Goal: Task Accomplishment & Management: Manage account settings

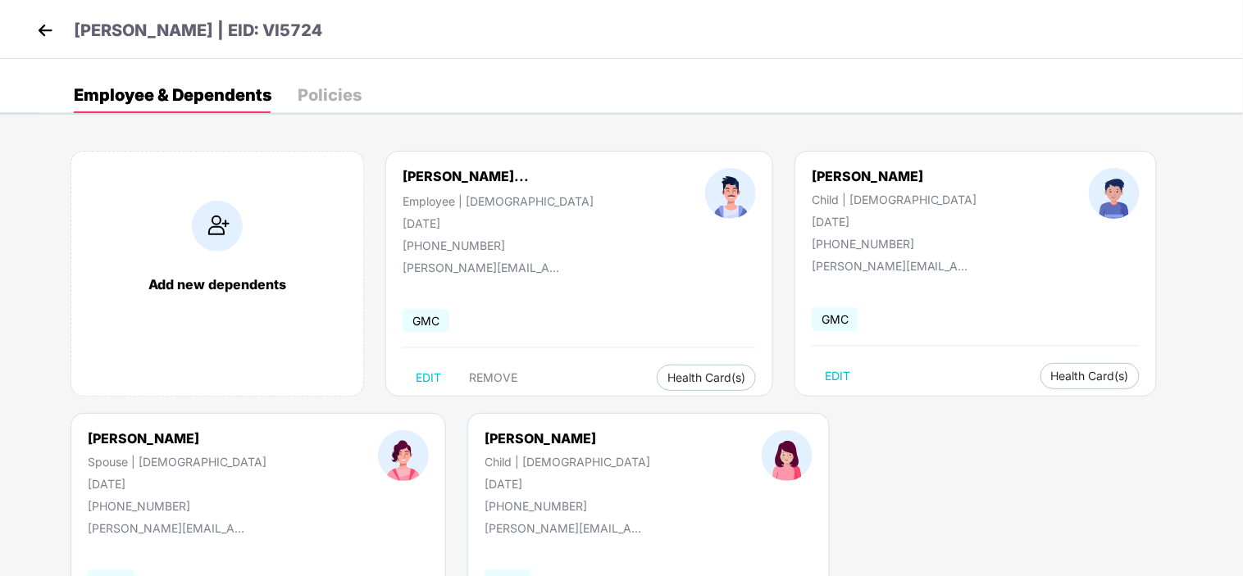
click at [49, 38] on img at bounding box center [45, 30] width 25 height 25
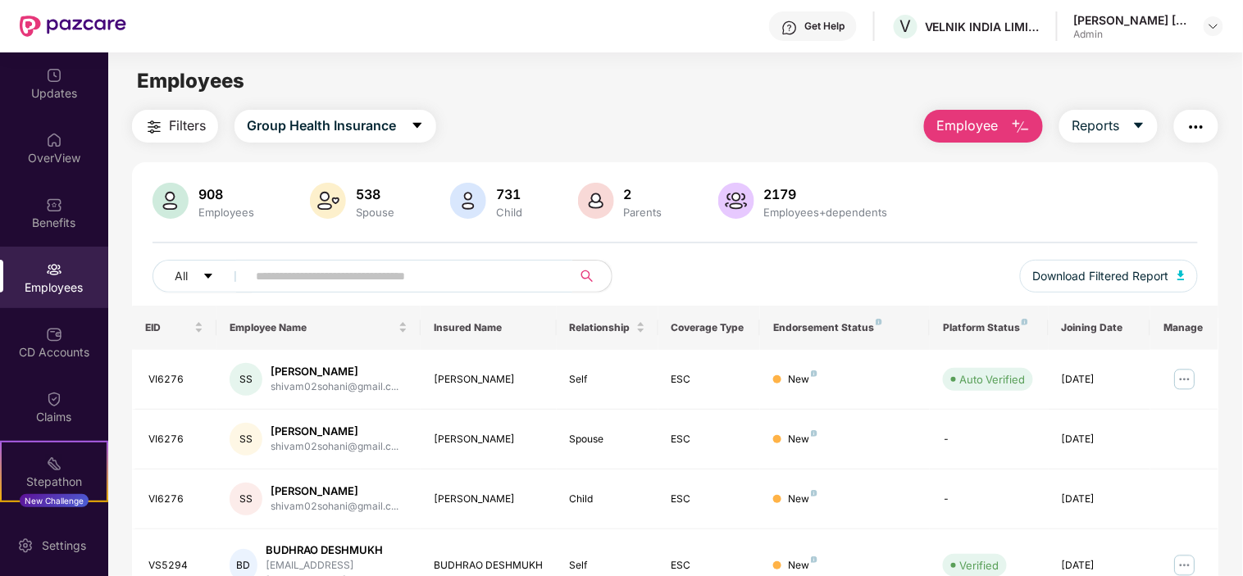
click at [359, 276] on input "text" at bounding box center [403, 276] width 294 height 25
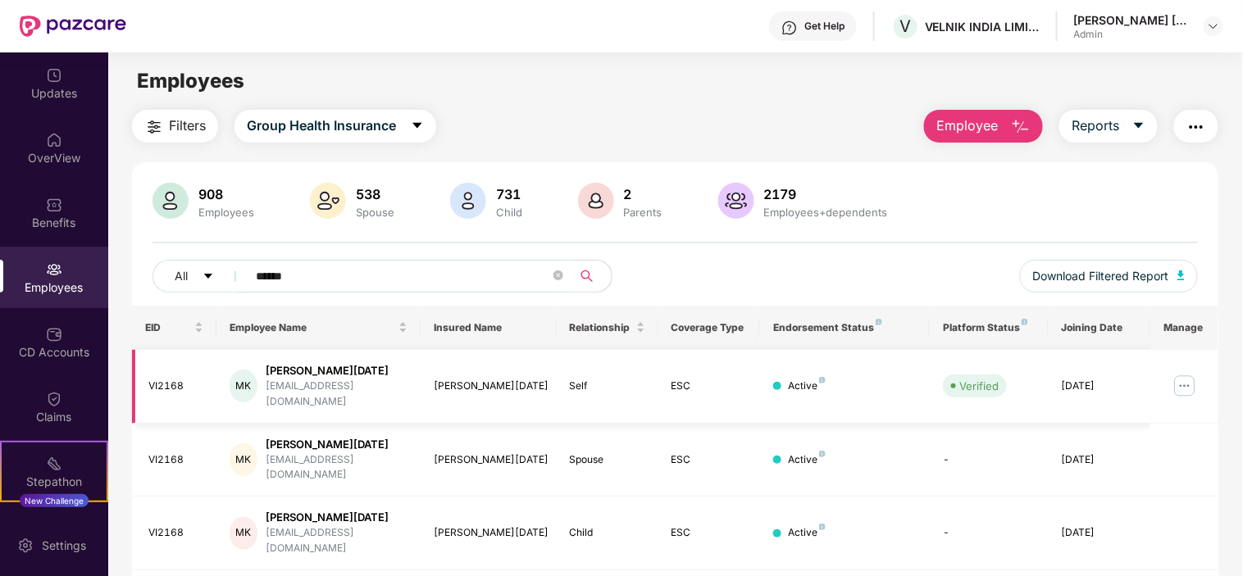
type input "******"
click at [1192, 374] on img at bounding box center [1185, 386] width 26 height 26
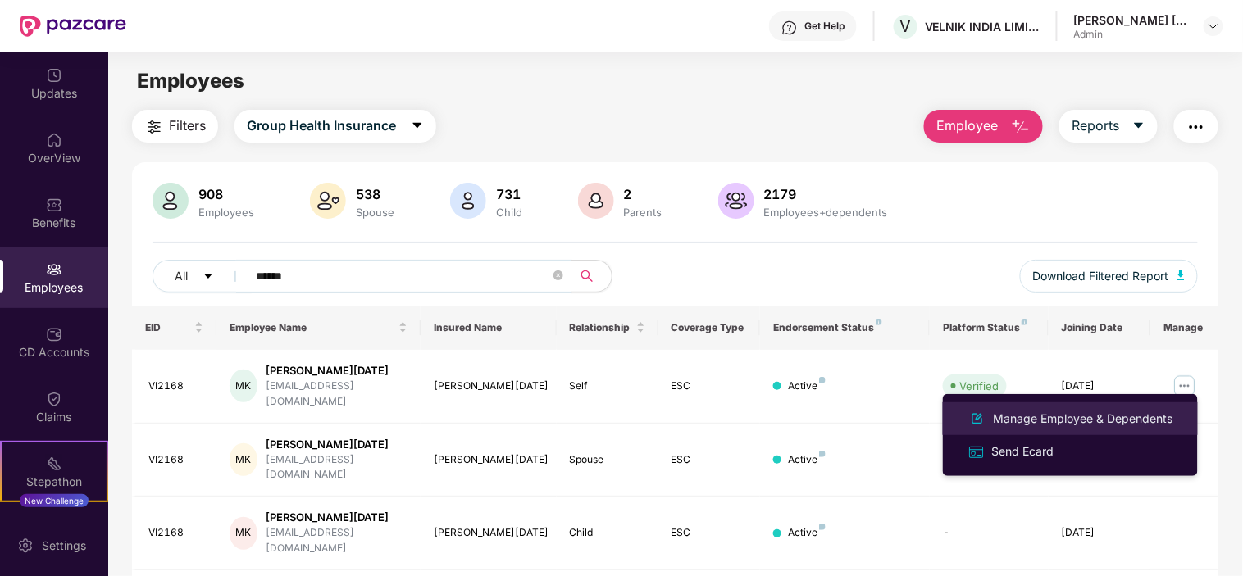
click at [1083, 412] on div "Manage Employee & Dependents" at bounding box center [1083, 419] width 186 height 18
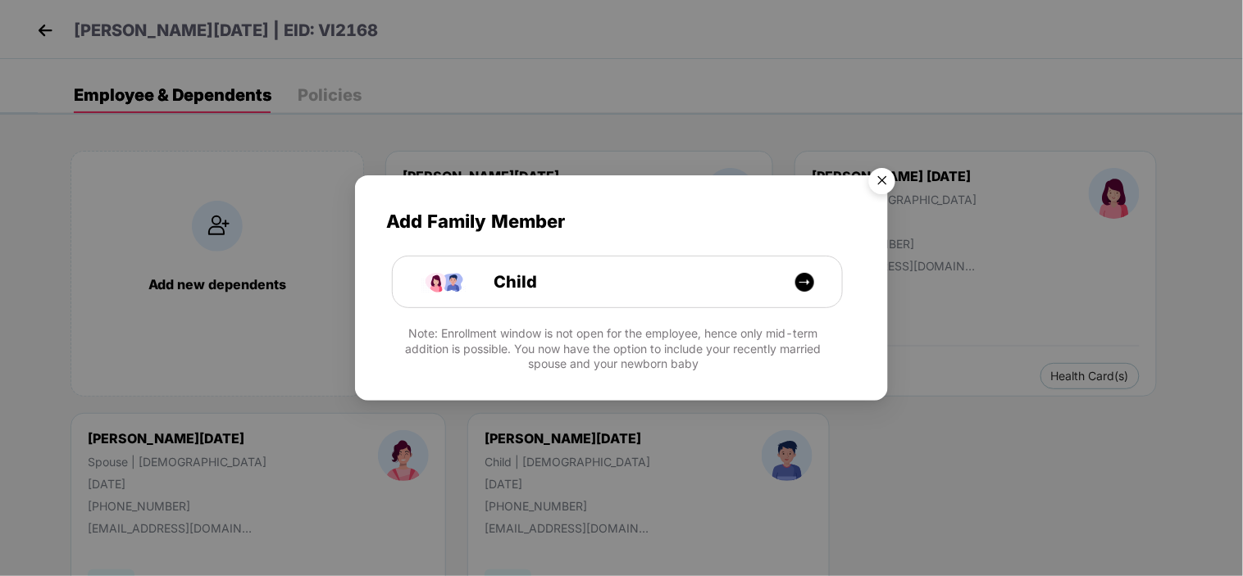
click at [884, 180] on img "Close" at bounding box center [882, 184] width 46 height 46
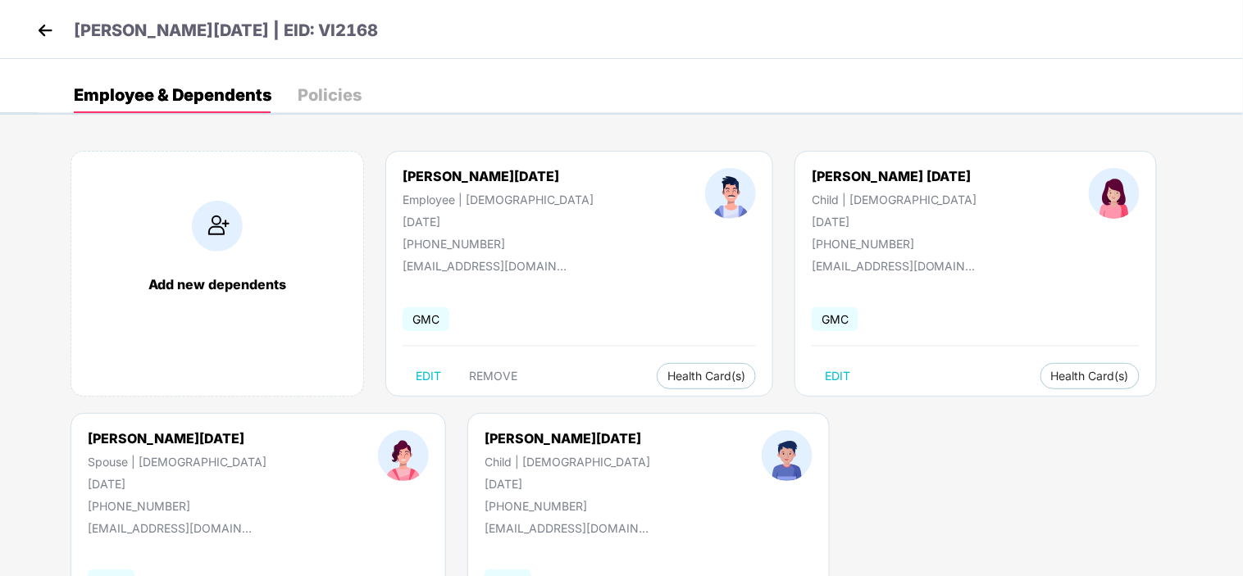
click at [46, 31] on img at bounding box center [45, 30] width 25 height 25
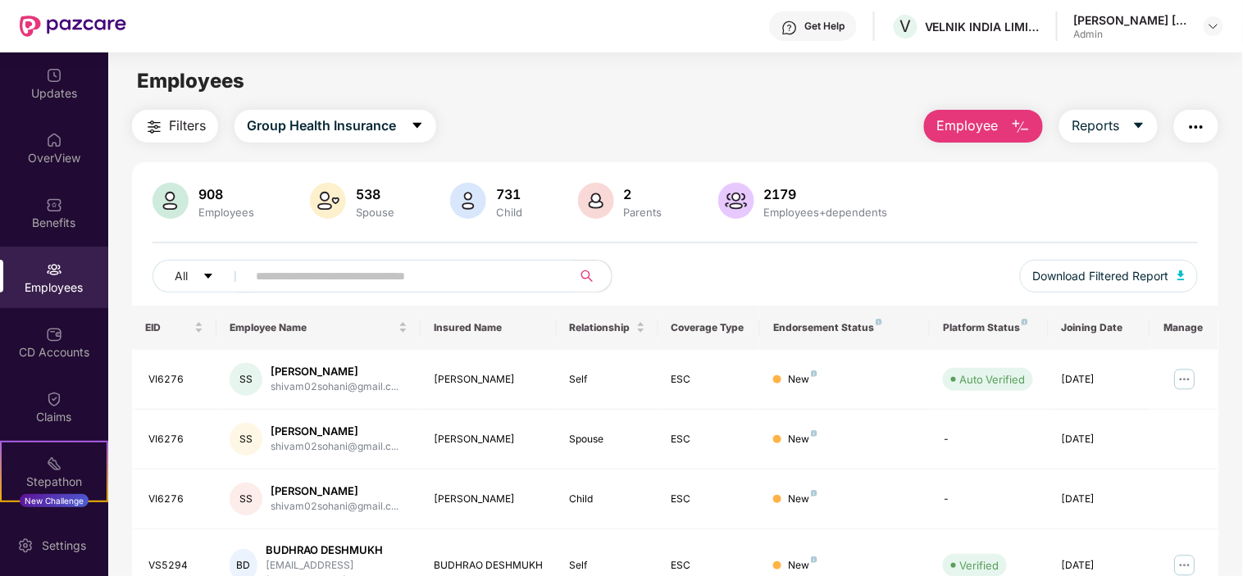
click at [315, 269] on input "text" at bounding box center [403, 276] width 294 height 25
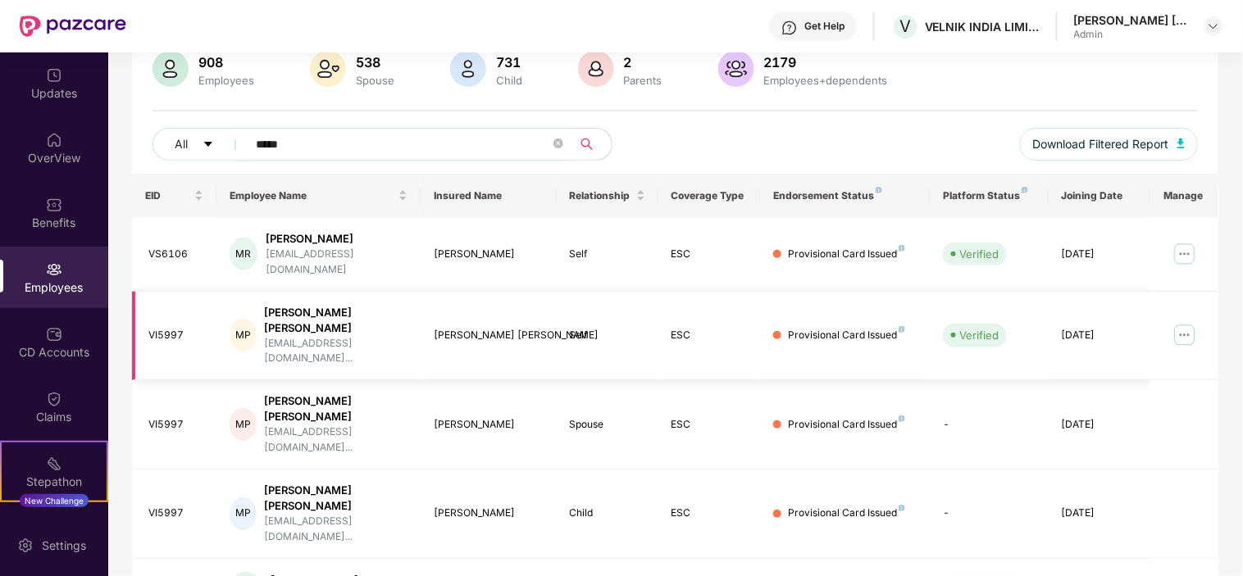
scroll to position [182, 0]
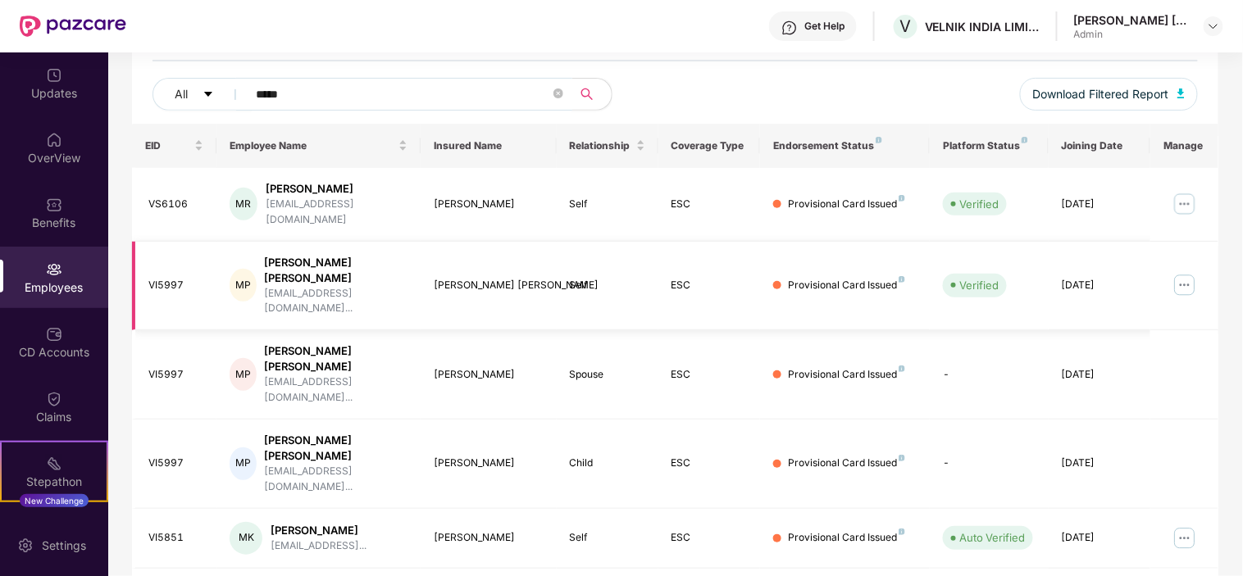
type input "*****"
click at [1183, 272] on img at bounding box center [1185, 285] width 26 height 26
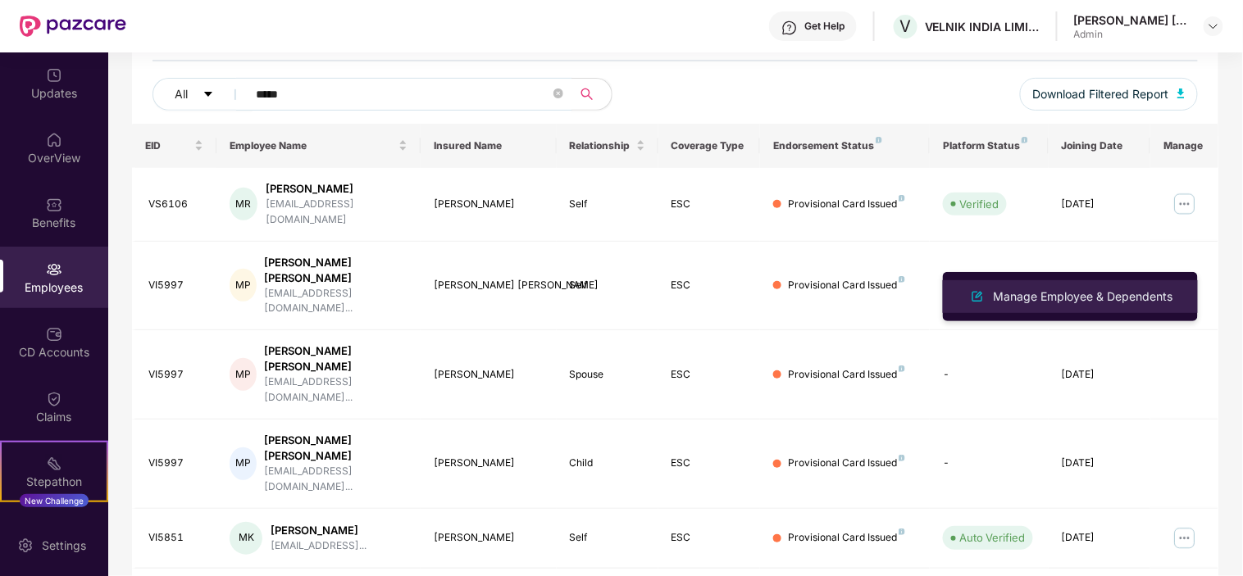
click at [999, 289] on div "Manage Employee & Dependents" at bounding box center [1083, 297] width 186 height 18
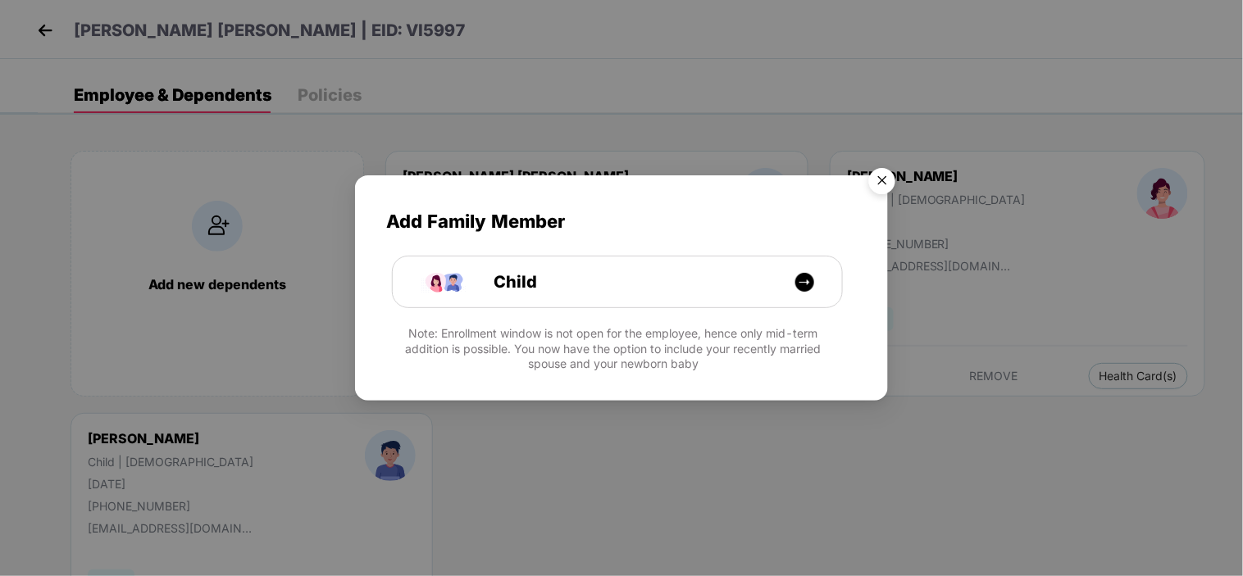
click at [895, 177] on img "Close" at bounding box center [882, 184] width 46 height 46
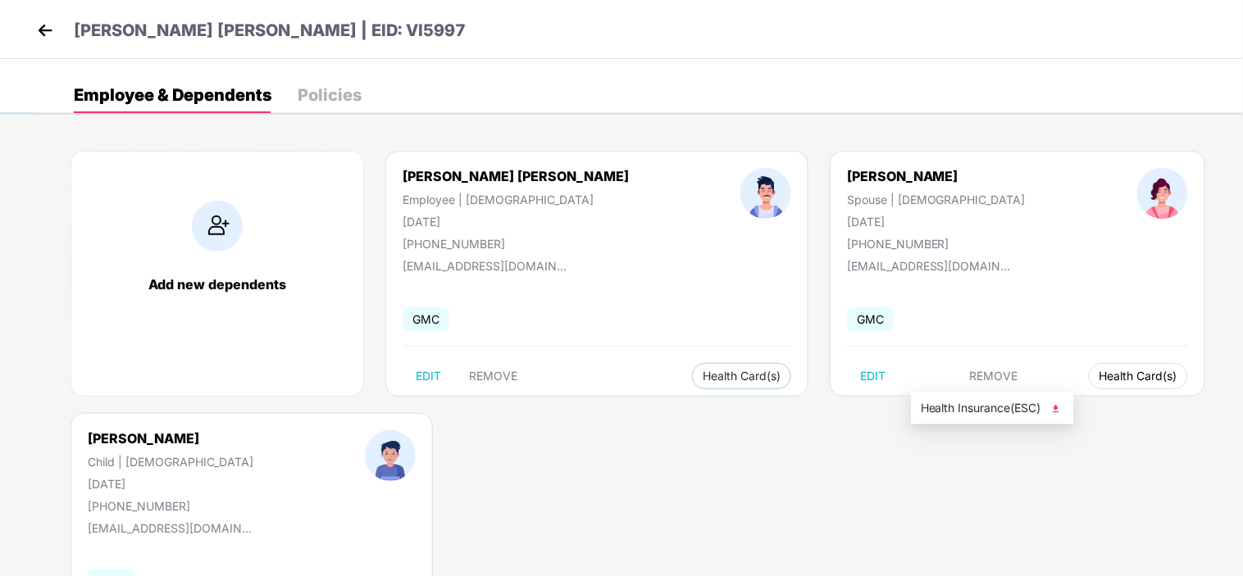
click at [1099, 375] on span "Health Card(s)" at bounding box center [1138, 376] width 78 height 8
click at [960, 414] on span "Health Insurance(ESC)" at bounding box center [992, 408] width 143 height 18
click at [43, 30] on img at bounding box center [45, 30] width 25 height 25
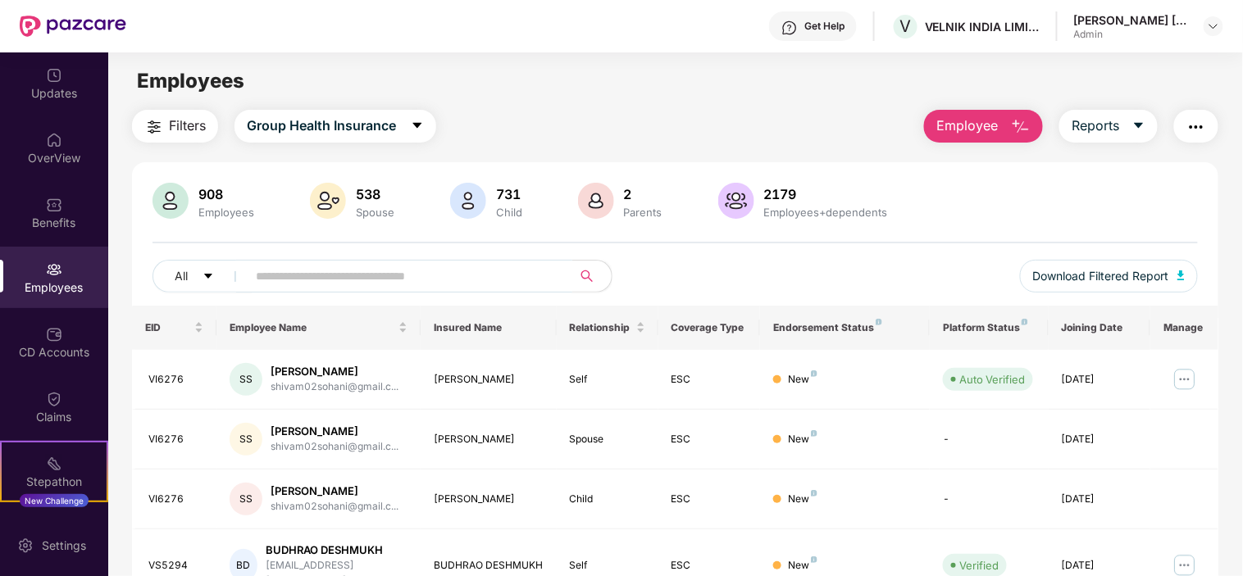
click at [298, 274] on input "text" at bounding box center [403, 276] width 294 height 25
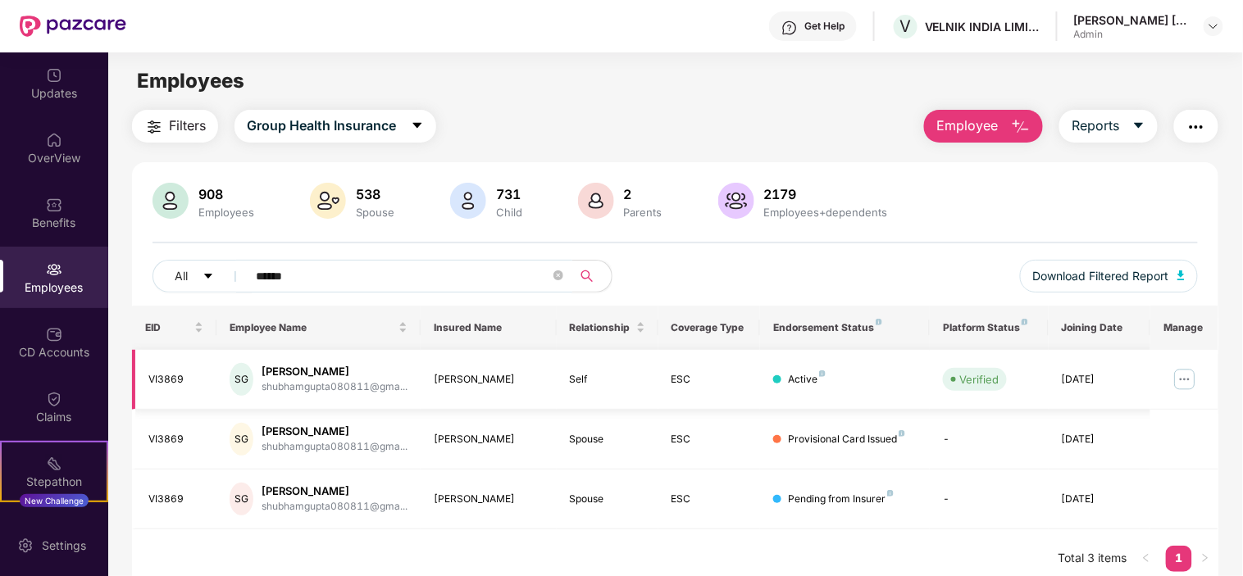
type input "******"
click at [1187, 375] on img at bounding box center [1185, 379] width 26 height 26
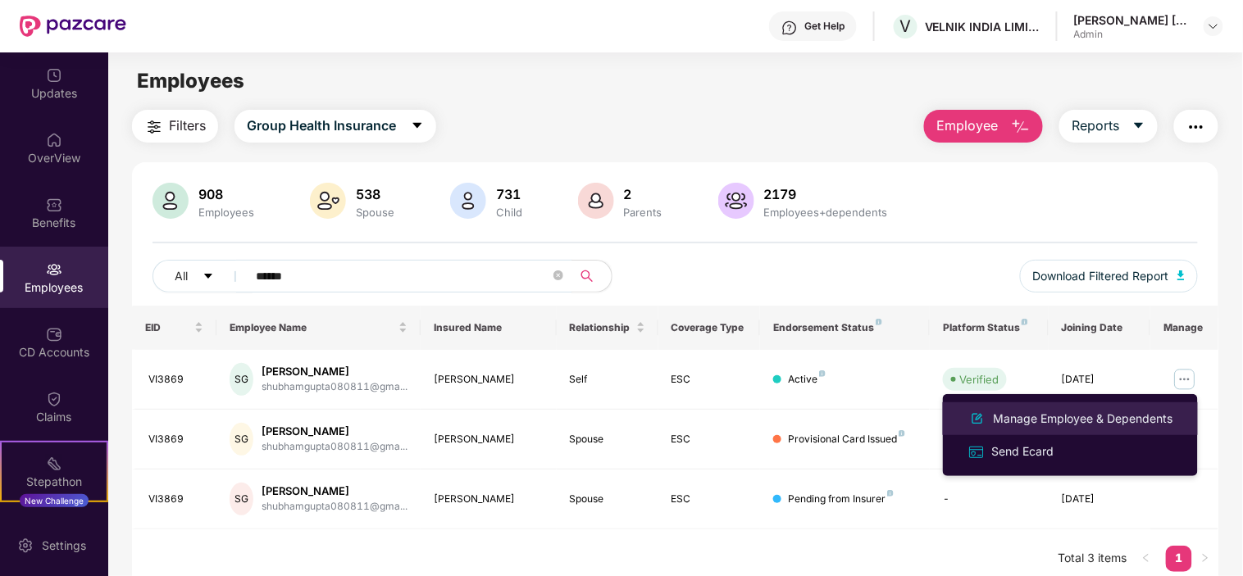
click at [1086, 412] on div "Manage Employee & Dependents" at bounding box center [1083, 419] width 186 height 18
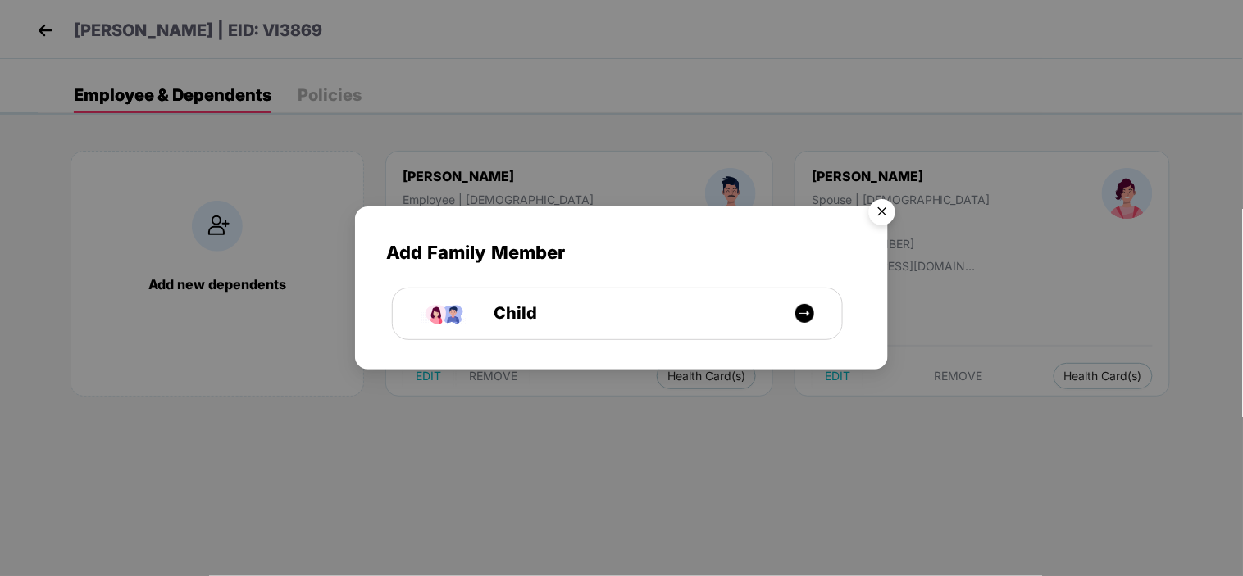
click at [878, 210] on img "Close" at bounding box center [882, 215] width 46 height 46
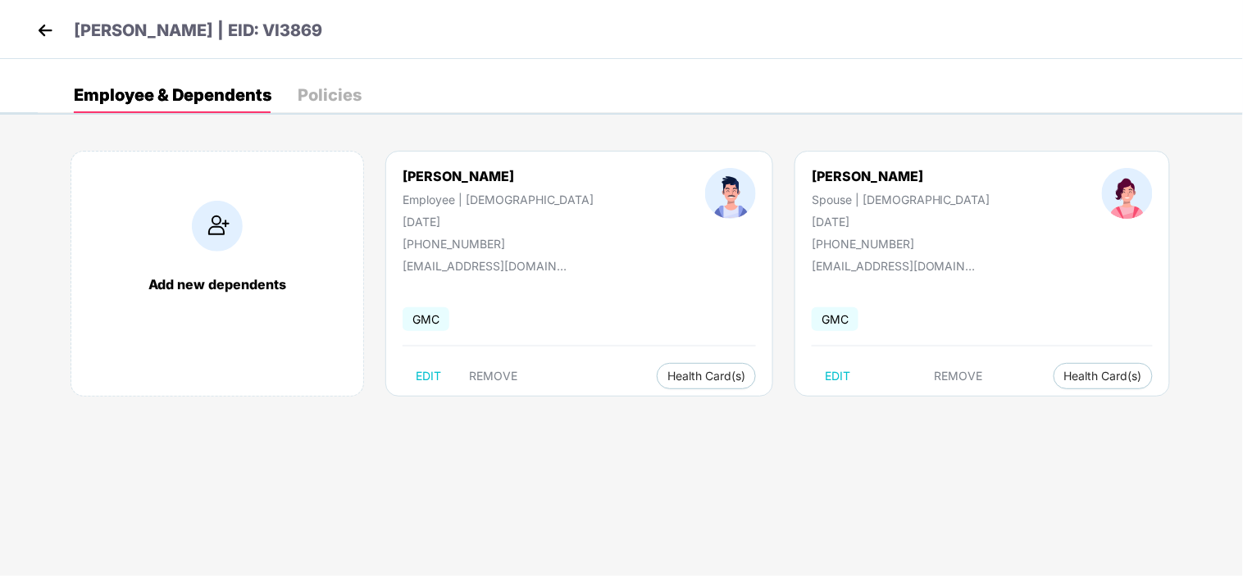
click at [37, 30] on img at bounding box center [45, 30] width 25 height 25
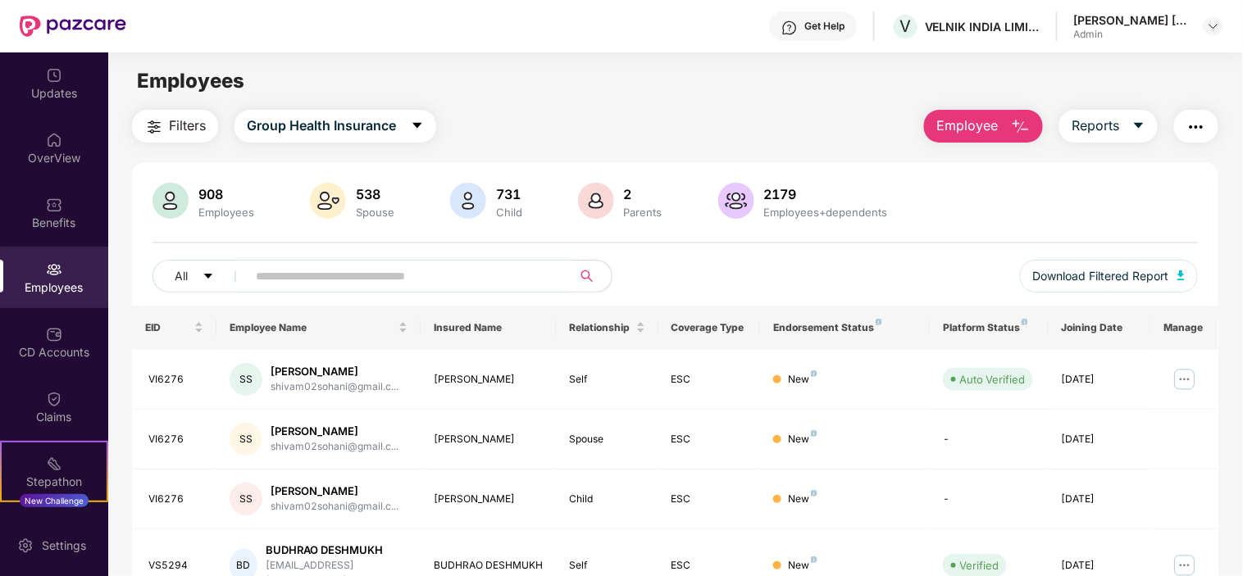
click at [276, 287] on input "text" at bounding box center [403, 276] width 294 height 25
paste input "******"
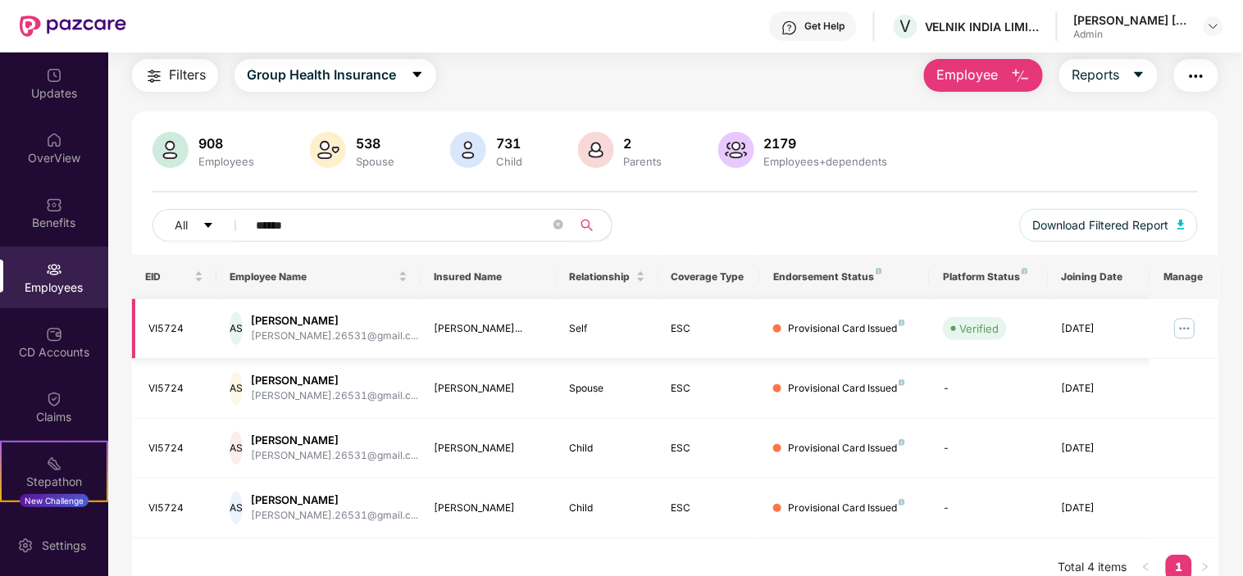
scroll to position [71, 0]
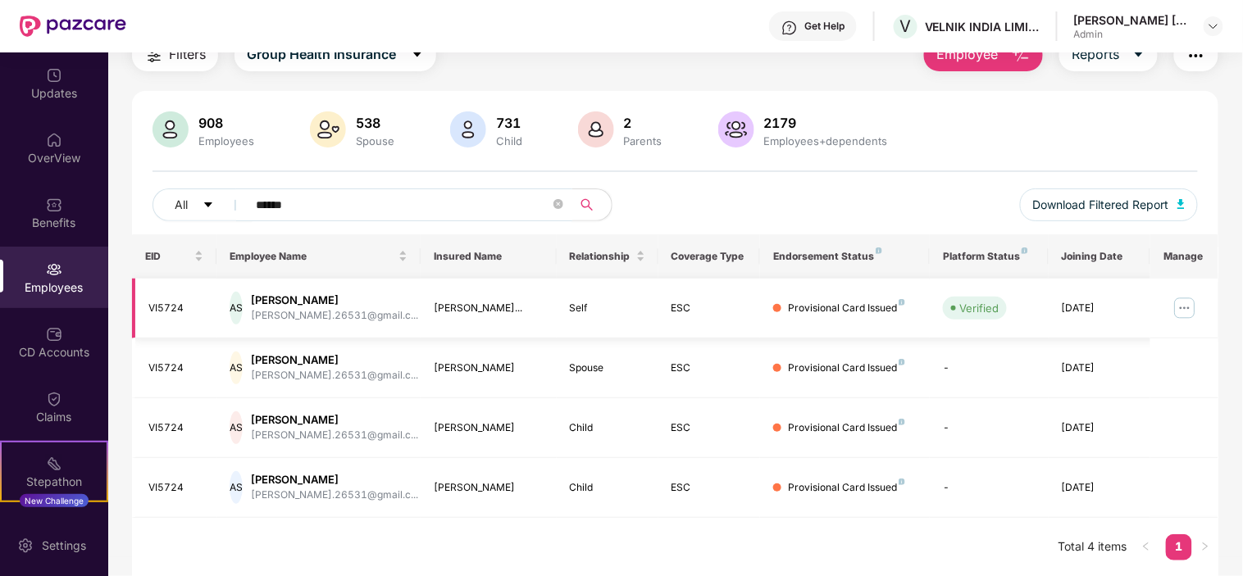
type input "******"
click at [1186, 299] on img at bounding box center [1185, 308] width 26 height 26
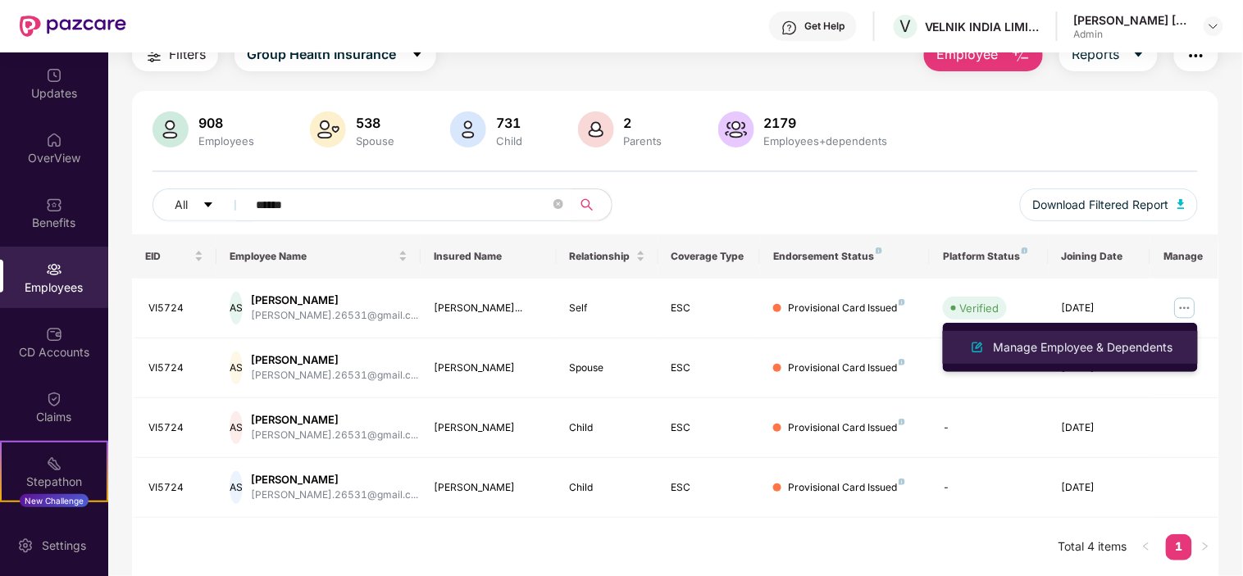
click at [1067, 349] on div "Manage Employee & Dependents" at bounding box center [1083, 348] width 186 height 18
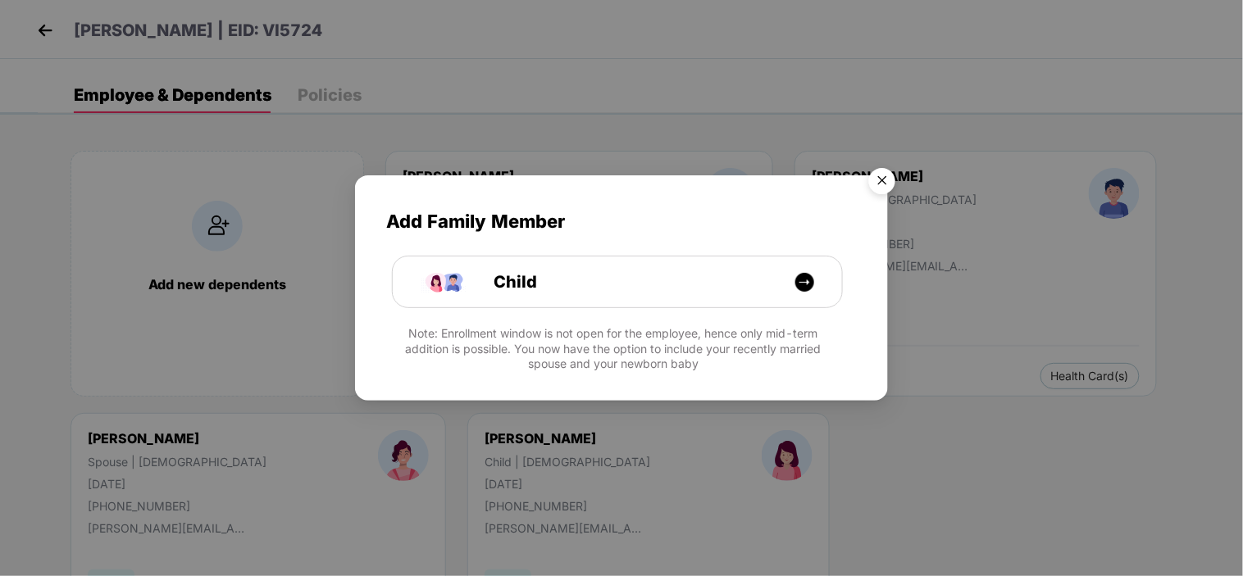
click at [881, 182] on img "Close" at bounding box center [882, 184] width 46 height 46
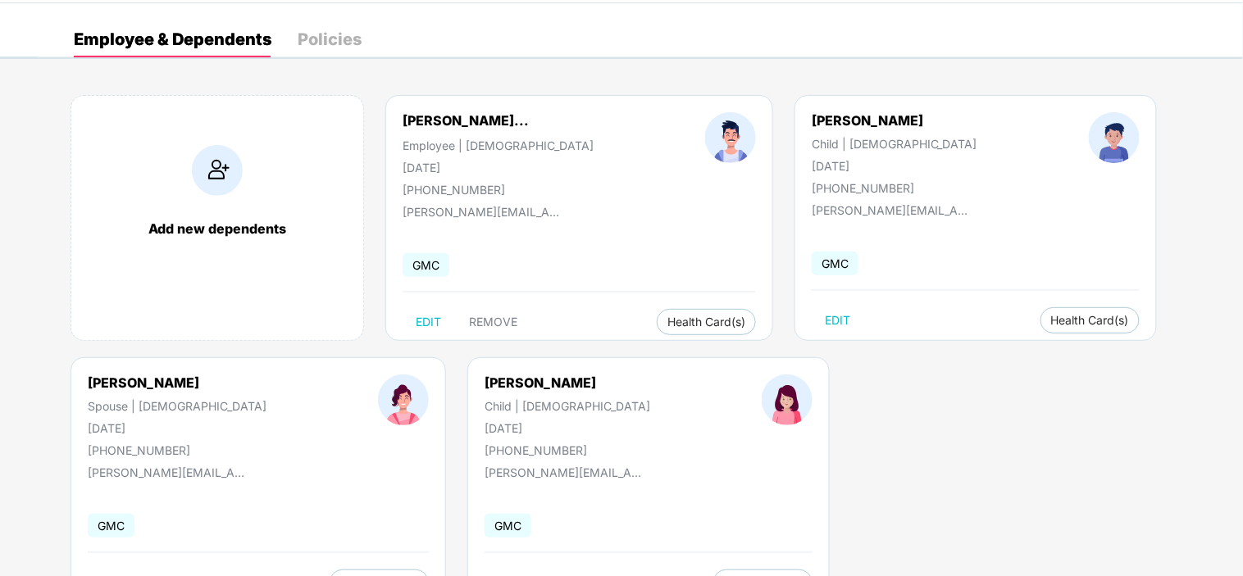
scroll to position [124, 0]
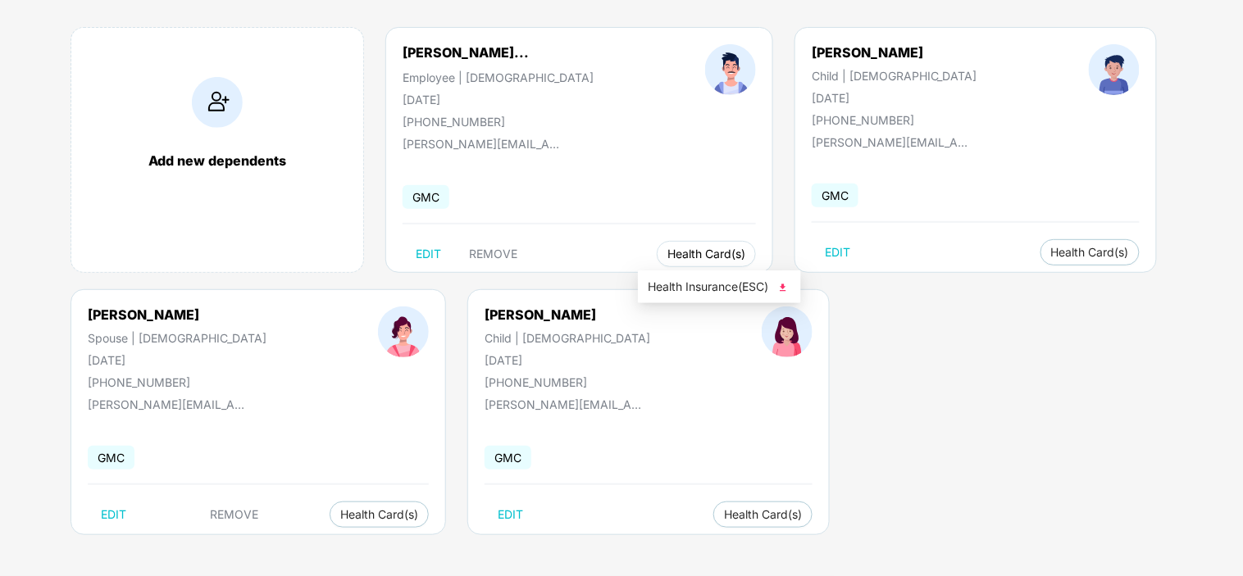
click at [673, 258] on span "Health Card(s)" at bounding box center [706, 254] width 78 height 8
click at [685, 283] on span "Health Insurance(ESC)" at bounding box center [719, 287] width 143 height 18
